Goal: Transaction & Acquisition: Book appointment/travel/reservation

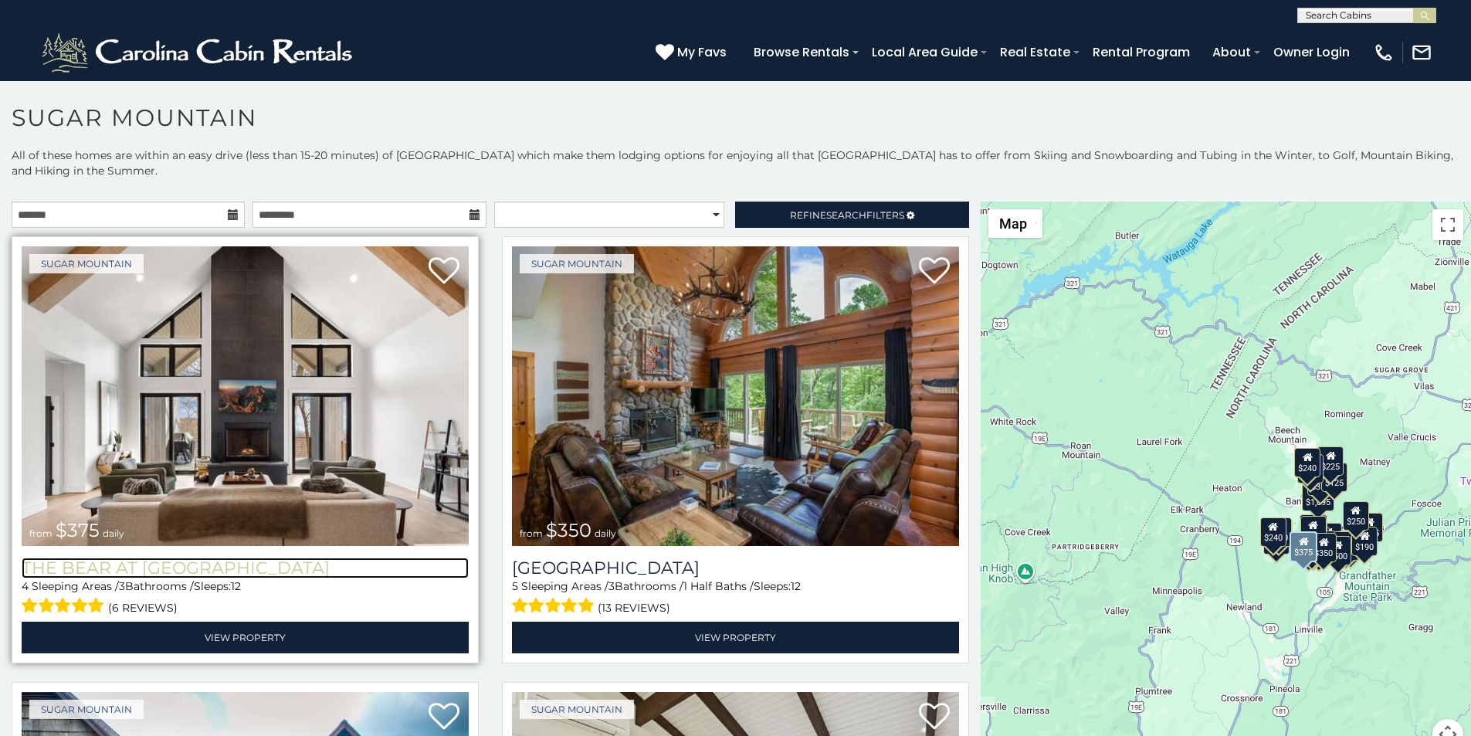
click at [66, 557] on h3 "The Bear At Sugar Mountain" at bounding box center [245, 567] width 447 height 21
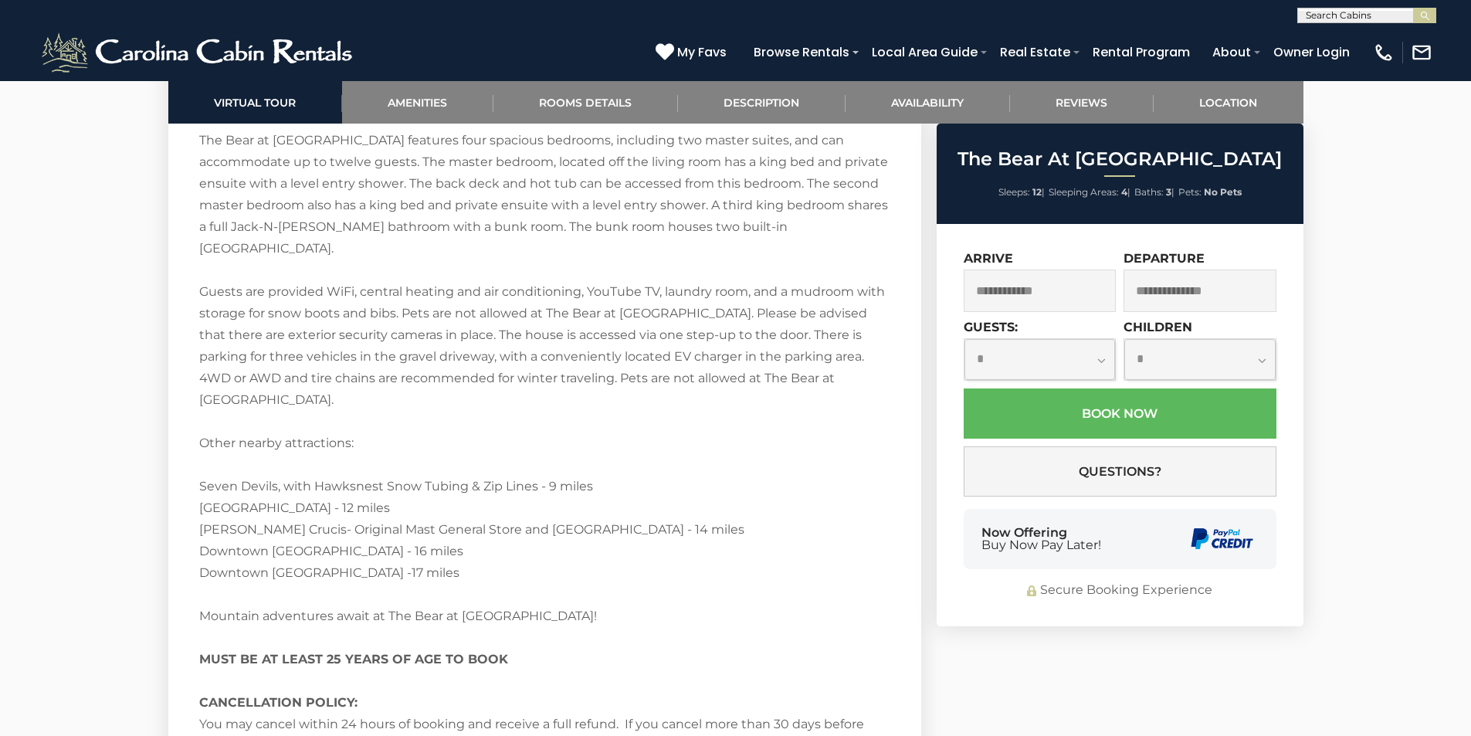
scroll to position [2959, 0]
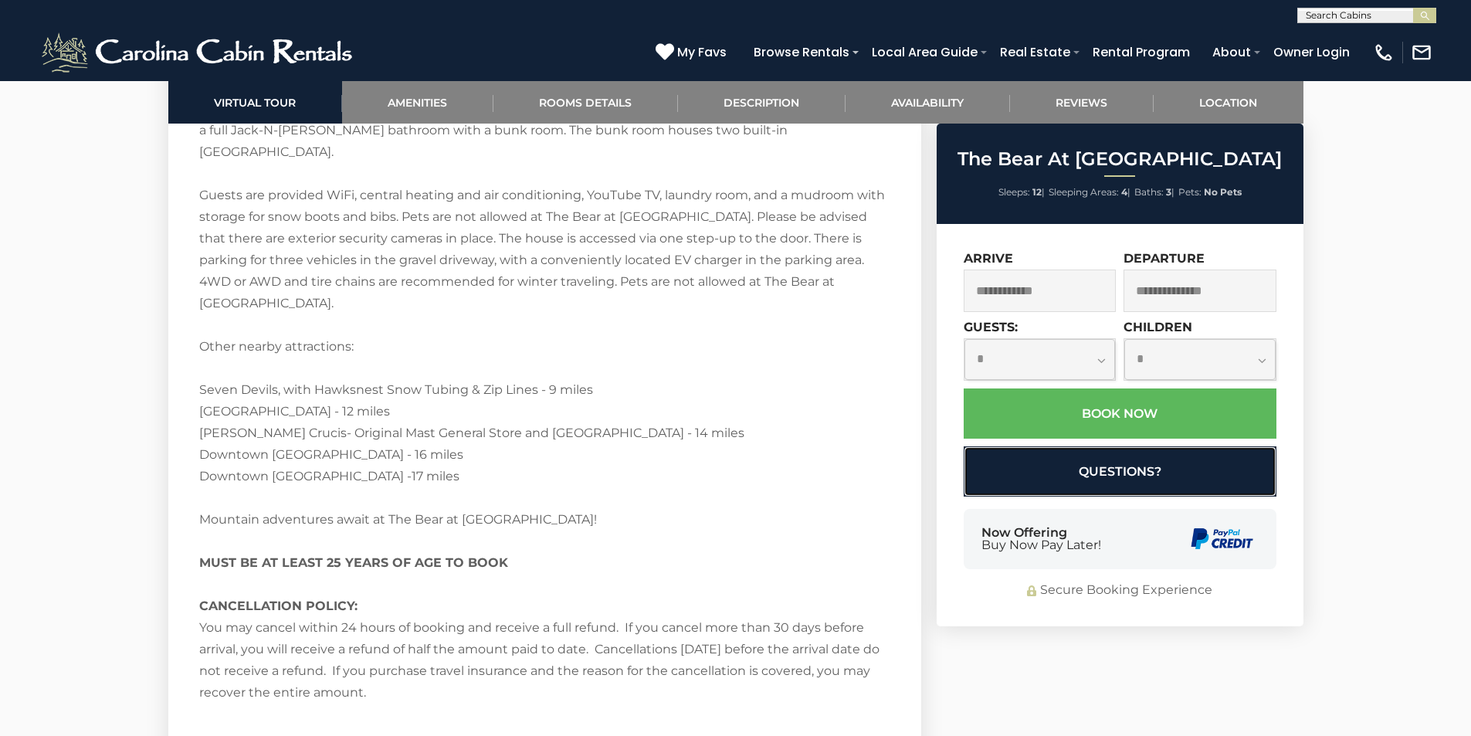
click at [980, 482] on button "Questions?" at bounding box center [1120, 471] width 313 height 50
select select "*"
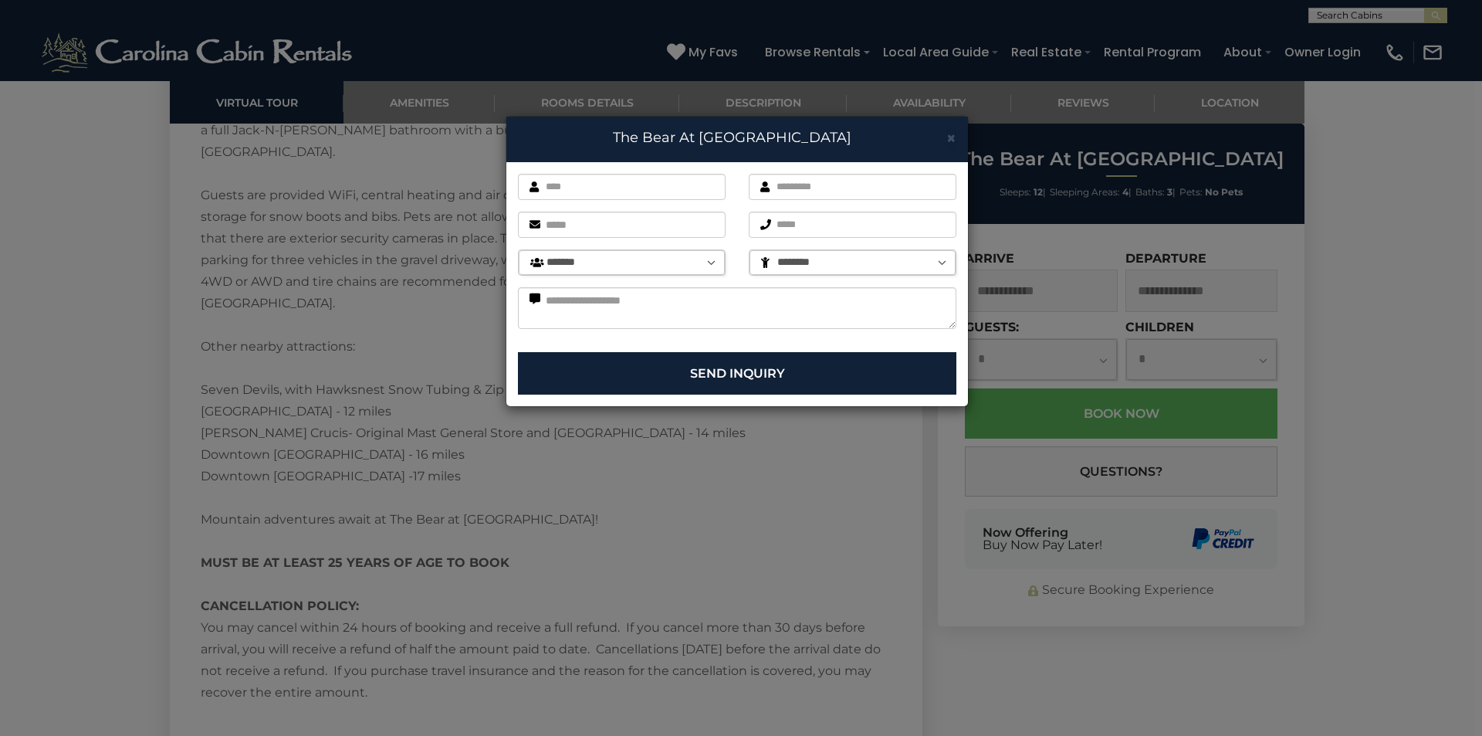
click at [1470, 565] on div "× The Bear At Sugar Mountain First name is required. Last name is required. Ema…" at bounding box center [741, 368] width 1482 height 736
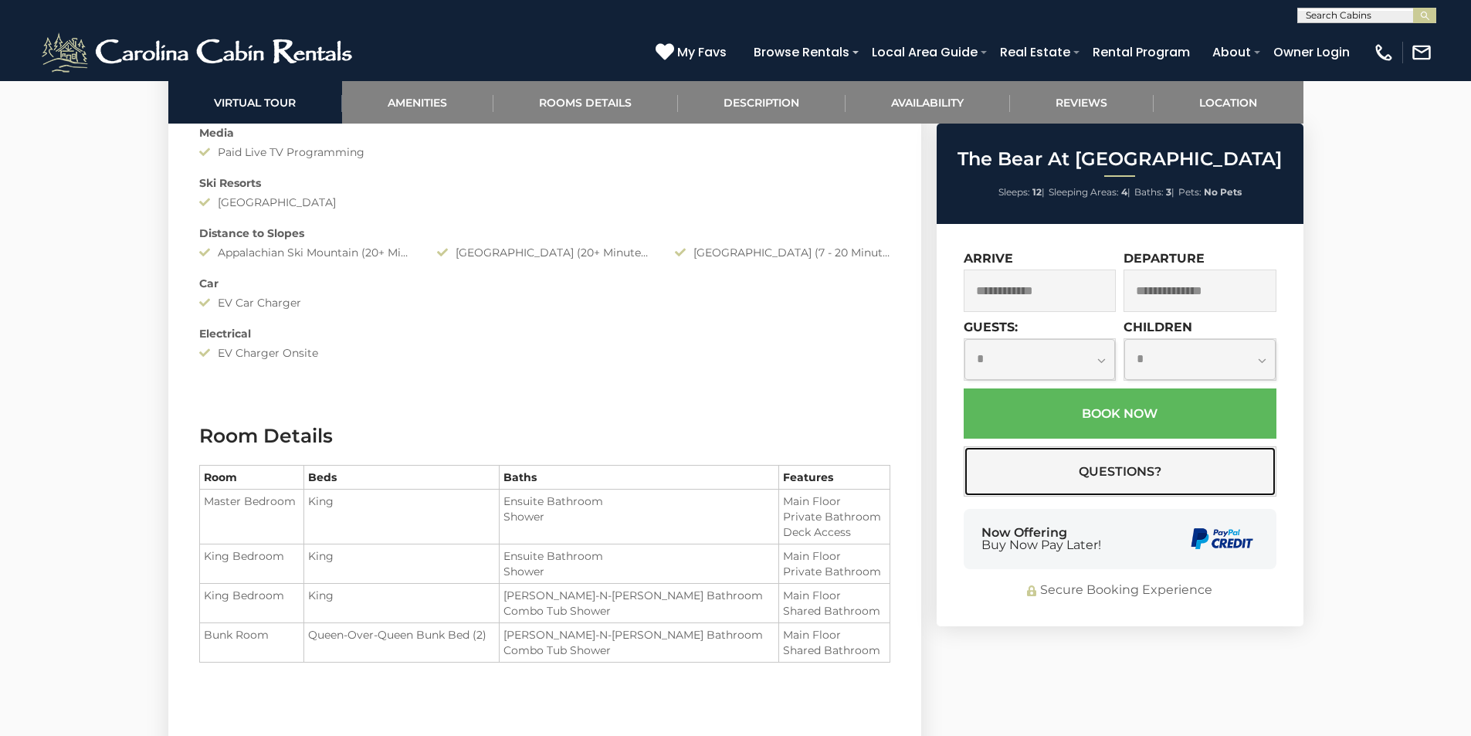
scroll to position [1640, 0]
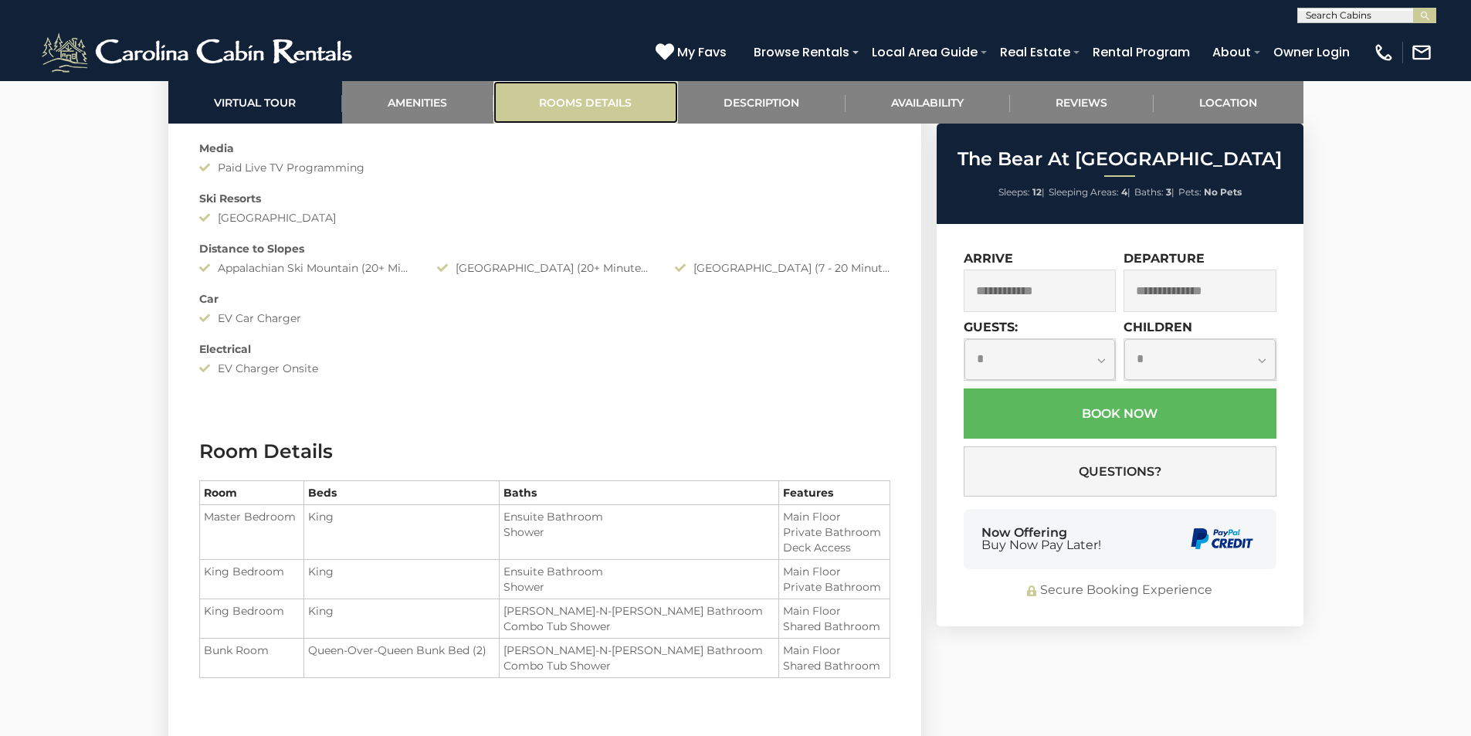
click at [530, 106] on link "Rooms Details" at bounding box center [585, 102] width 185 height 42
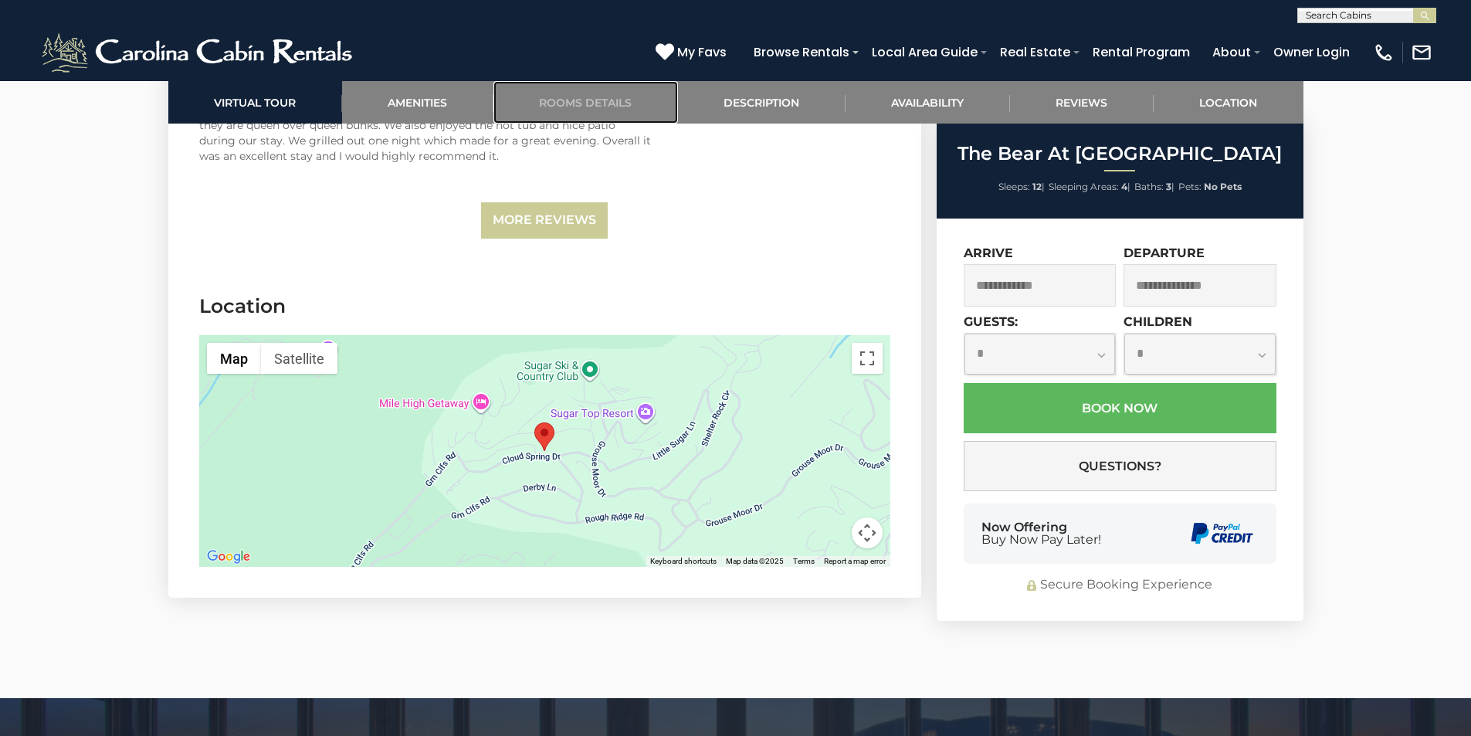
scroll to position [4352, 0]
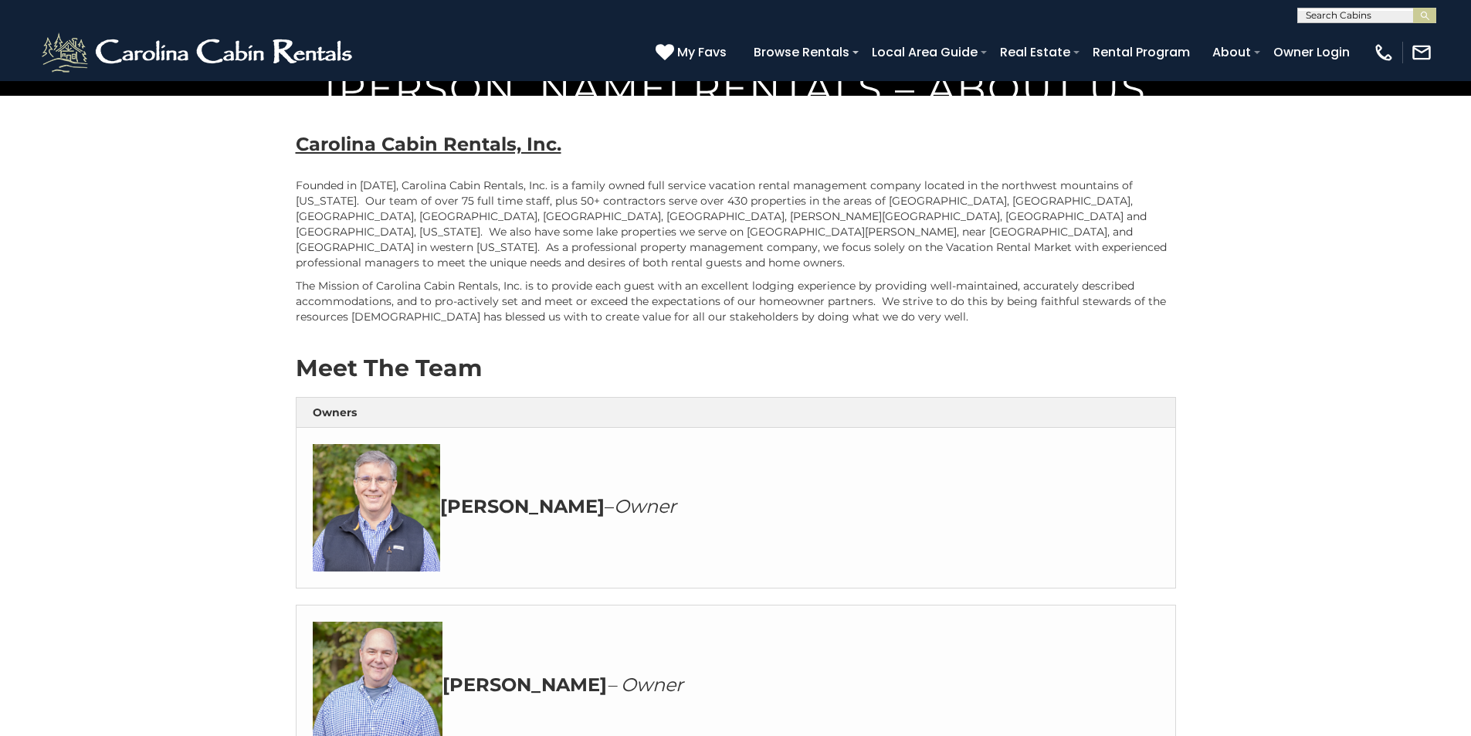
scroll to position [643, 0]
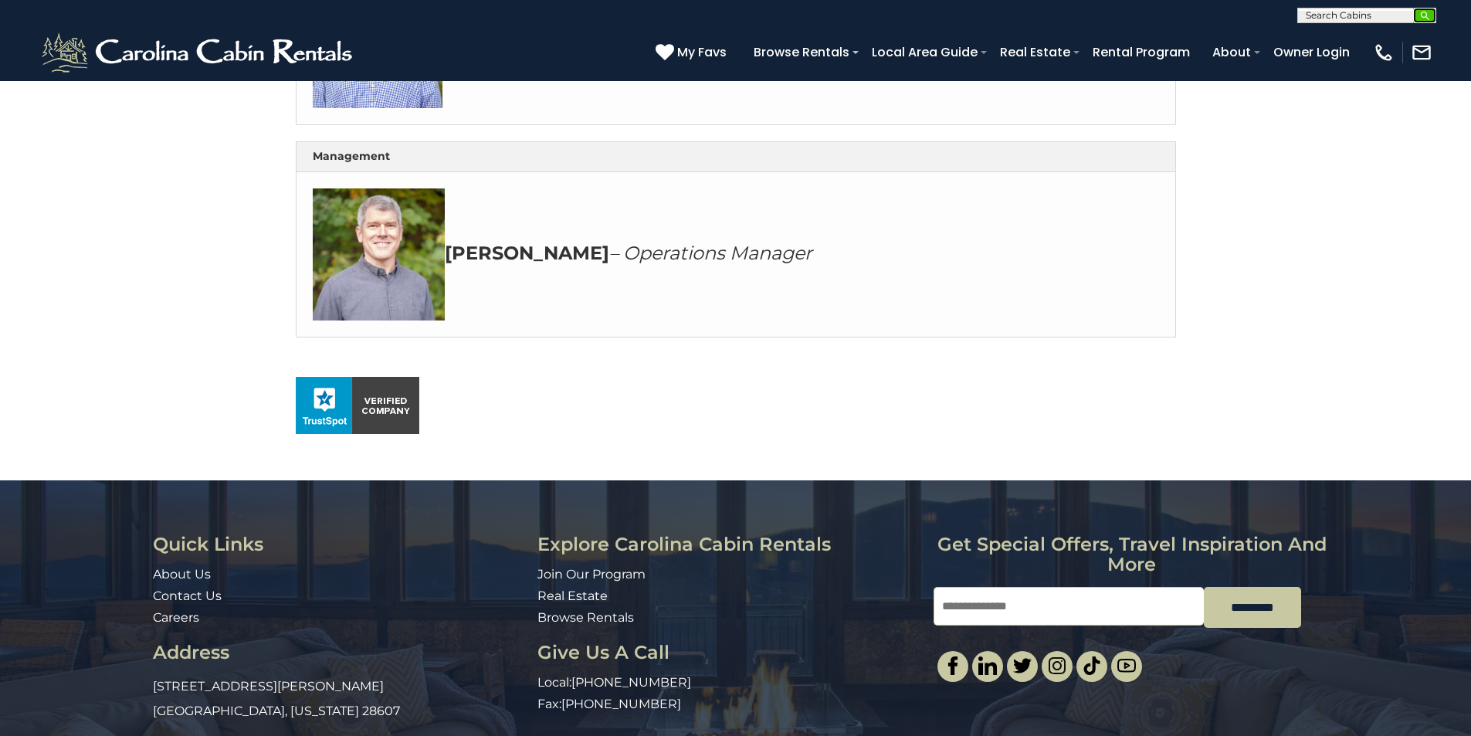
click at [1428, 10] on img "submit" at bounding box center [1425, 16] width 12 height 12
